Goal: Transaction & Acquisition: Book appointment/travel/reservation

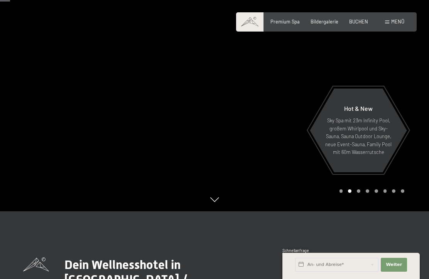
scroll to position [67, 0]
click at [397, 23] on span "Menü" at bounding box center [397, 22] width 13 height 6
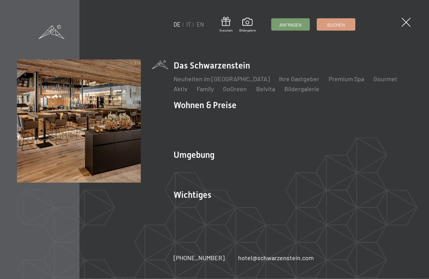
scroll to position [68, 0]
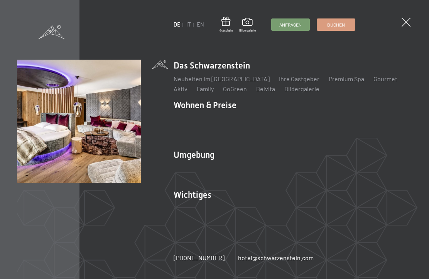
click at [208, 109] on li "Wohnen & Preise Inklusivleistungen Zimmer & Preise Liste Angebote Liste Familie…" at bounding box center [292, 121] width 238 height 44
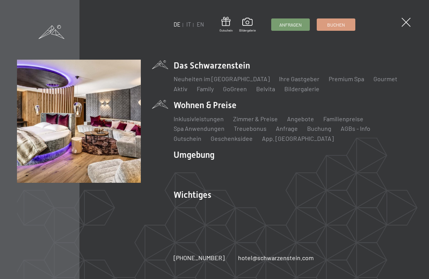
click at [252, 121] on link "Zimmer & Preise" at bounding box center [255, 118] width 45 height 7
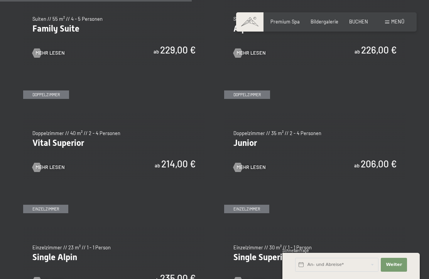
scroll to position [790, 0]
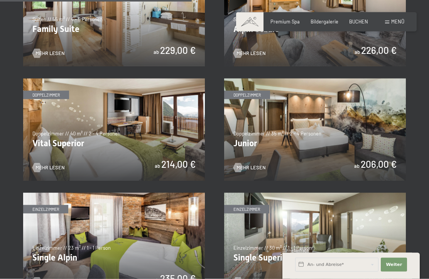
click at [314, 134] on img at bounding box center [315, 130] width 182 height 102
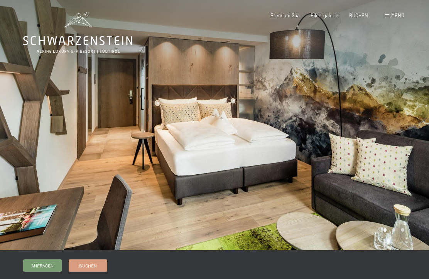
click at [390, 18] on div "Menü" at bounding box center [394, 15] width 19 height 7
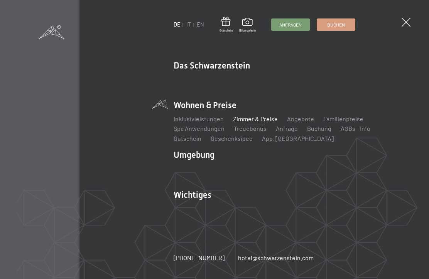
click at [406, 22] on span at bounding box center [405, 22] width 9 height 9
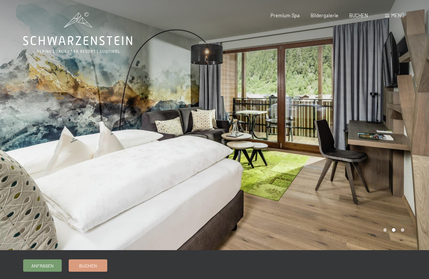
click at [391, 18] on span "Menü" at bounding box center [397, 15] width 13 height 6
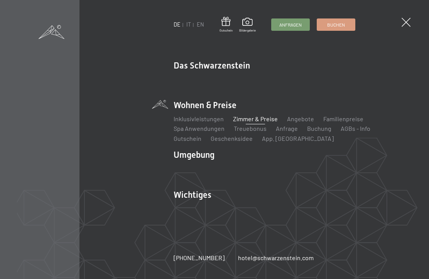
click at [406, 18] on span at bounding box center [405, 22] width 9 height 9
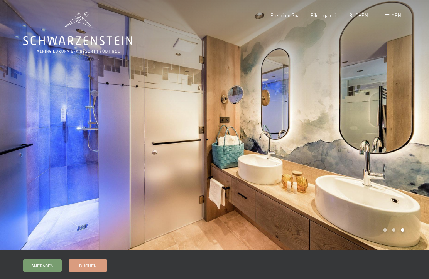
click at [390, 18] on div "Menü" at bounding box center [394, 15] width 19 height 7
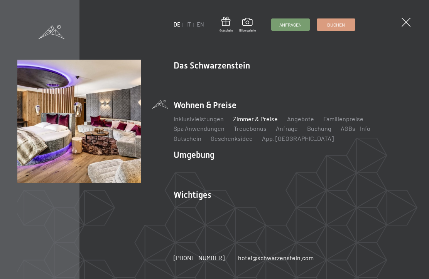
click at [190, 120] on link "Inklusivleistungen" at bounding box center [198, 118] width 50 height 7
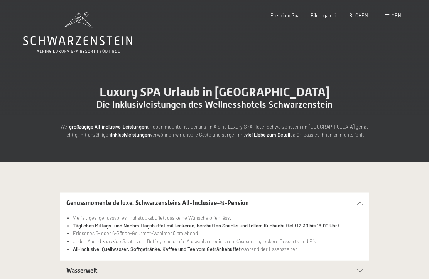
click at [389, 16] on span at bounding box center [387, 15] width 4 height 3
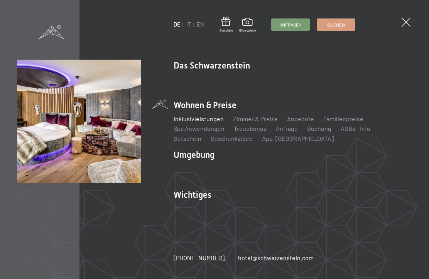
click at [298, 120] on link "Angebote" at bounding box center [300, 118] width 27 height 7
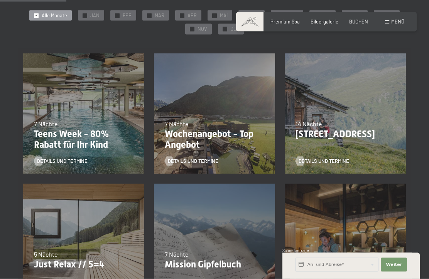
scroll to position [152, 0]
click at [79, 252] on div "5 Nächte" at bounding box center [83, 254] width 99 height 8
click at [72, 266] on p "Just Relax // 5=4" at bounding box center [83, 264] width 99 height 11
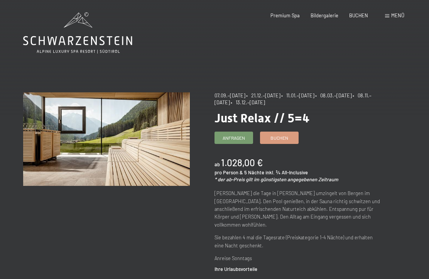
click at [265, 102] on span "• 13.12.–[DATE]" at bounding box center [248, 102] width 34 height 6
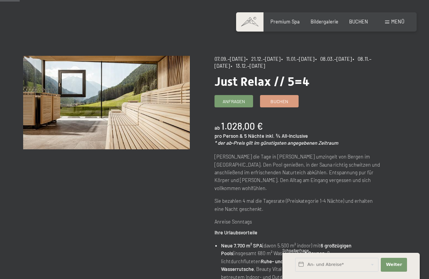
scroll to position [36, 0]
